Goal: Information Seeking & Learning: Learn about a topic

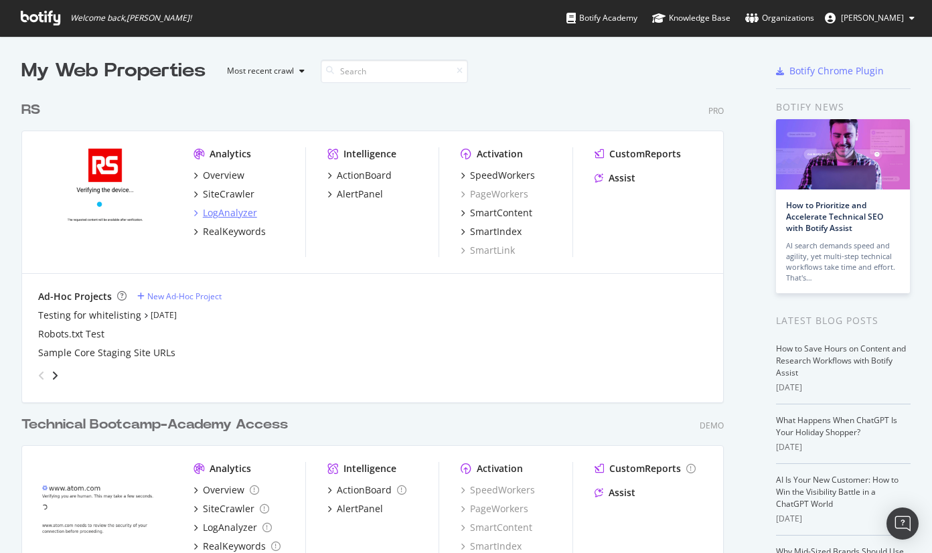
click at [248, 212] on div "LogAnalyzer" at bounding box center [230, 212] width 54 height 13
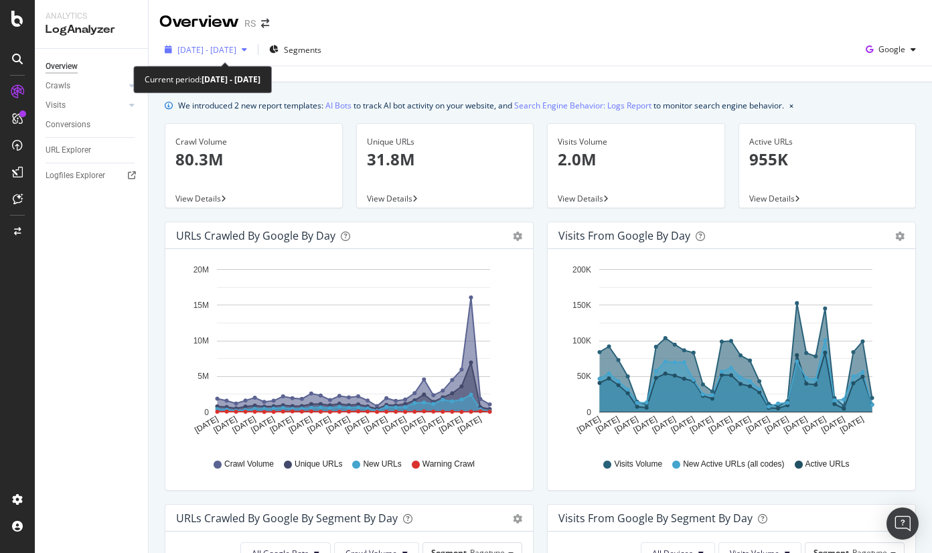
click at [252, 58] on div "[DATE] - [DATE]" at bounding box center [205, 50] width 93 height 20
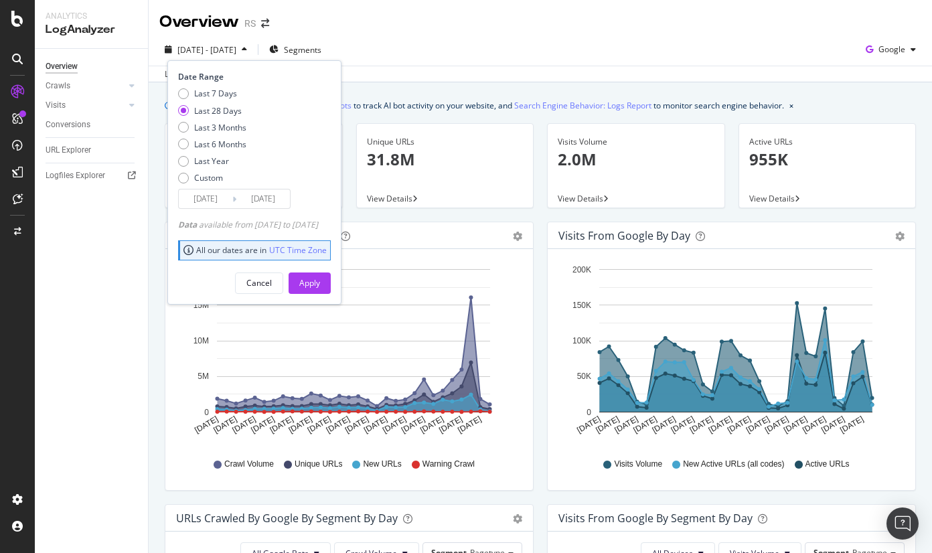
click at [203, 202] on input "[DATE]" at bounding box center [206, 199] width 54 height 19
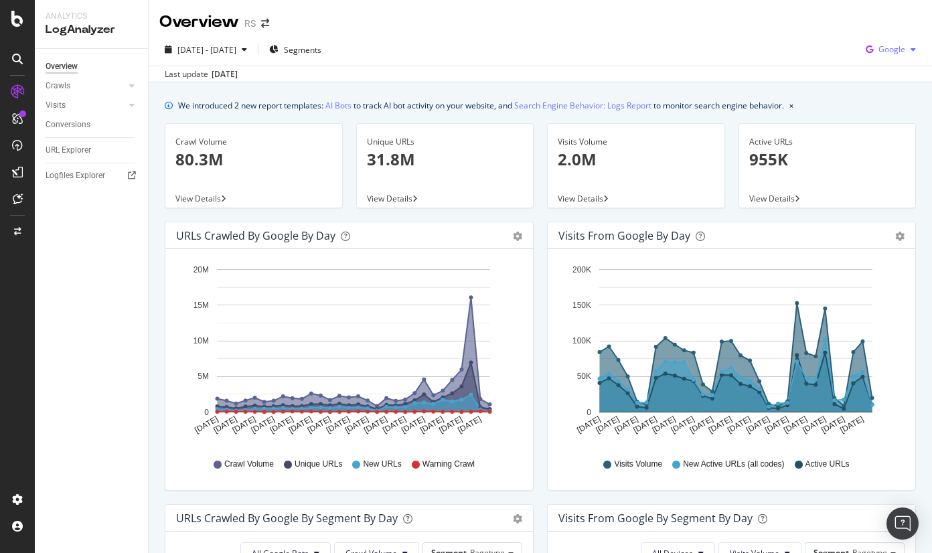
click at [894, 44] on div "Google" at bounding box center [891, 50] width 61 height 20
click at [877, 135] on div "OpenAI" at bounding box center [881, 125] width 92 height 19
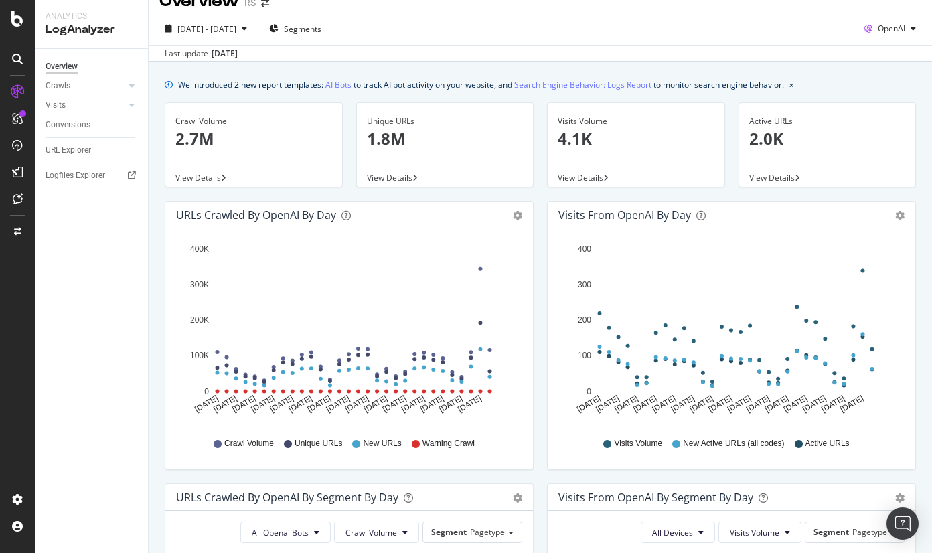
scroll to position [19, 0]
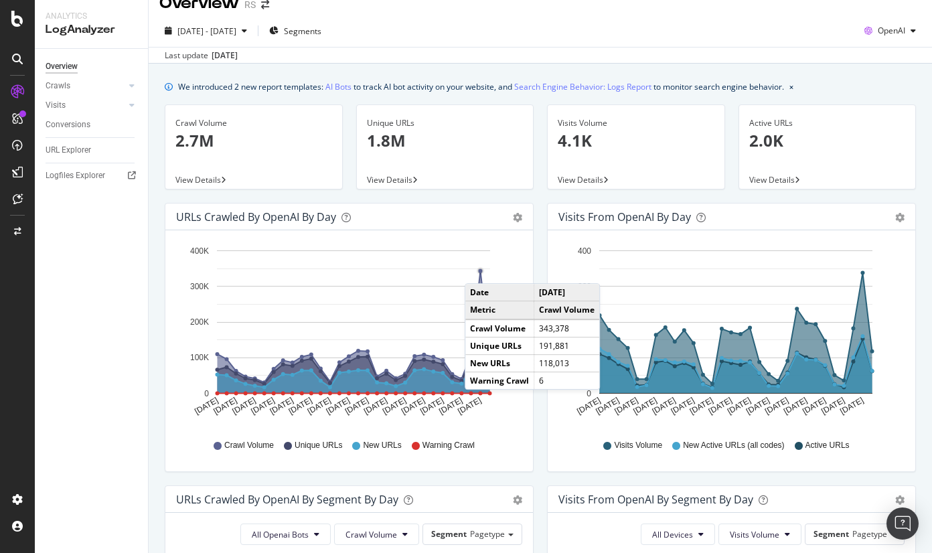
click at [478, 270] on circle "A chart." at bounding box center [480, 271] width 5 height 5
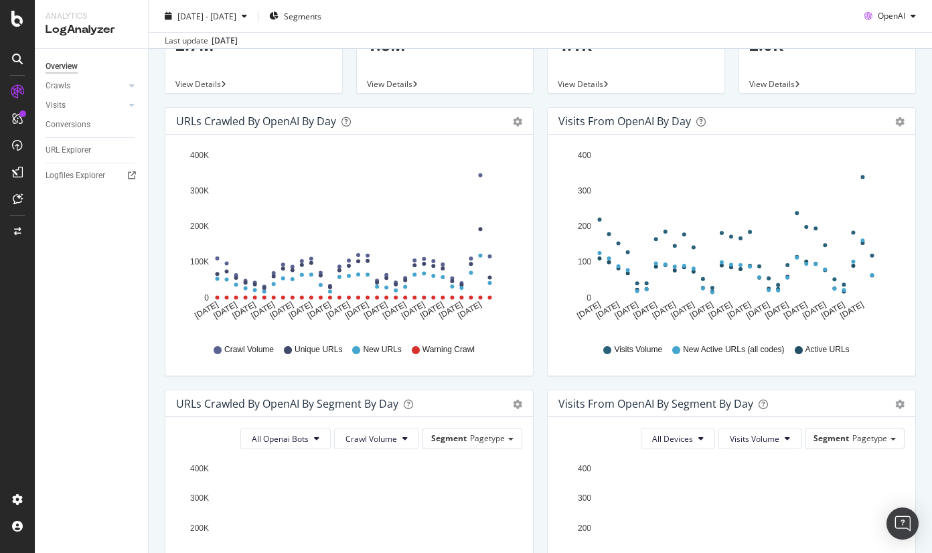
scroll to position [110, 0]
